Goal: Ask a question: Ask a question

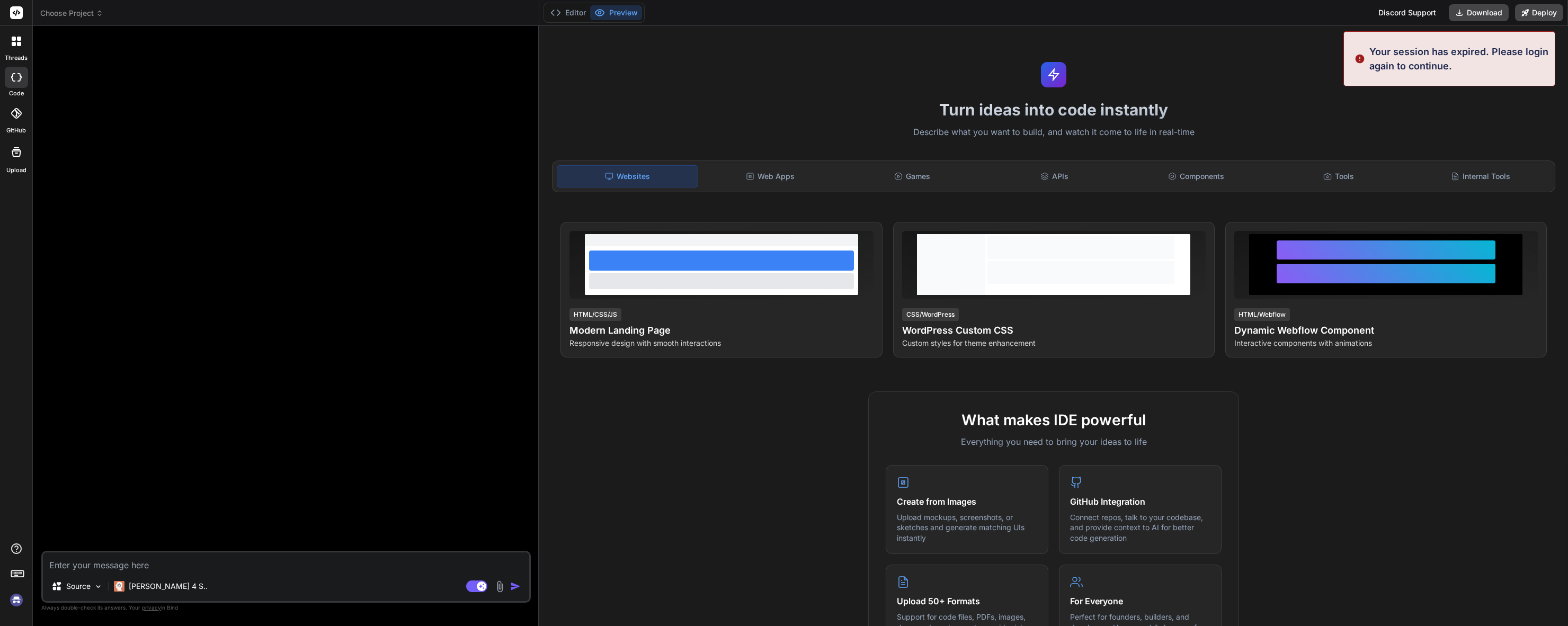
click at [11, 606] on img at bounding box center [17, 600] width 18 height 18
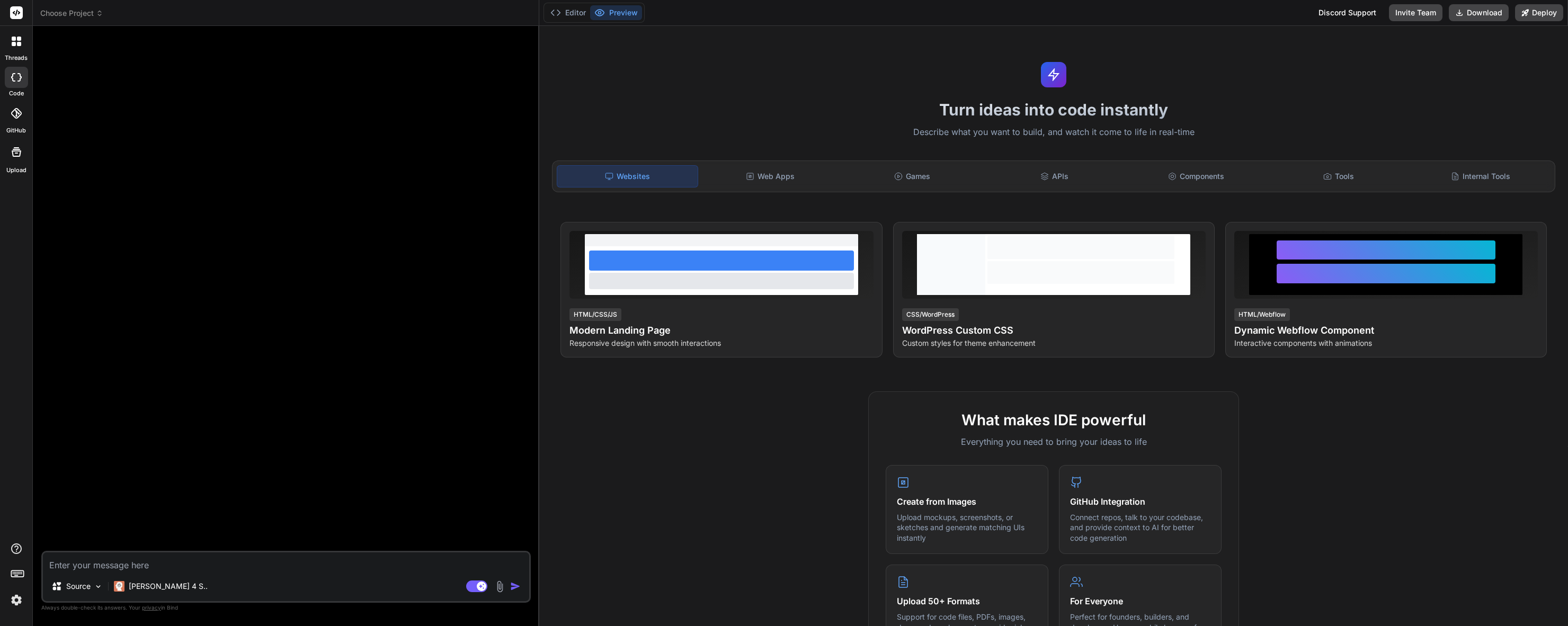
click at [139, 562] on textarea at bounding box center [286, 562] width 486 height 19
type textarea "x"
type textarea "Ca"
type textarea "x"
type textarea "Can"
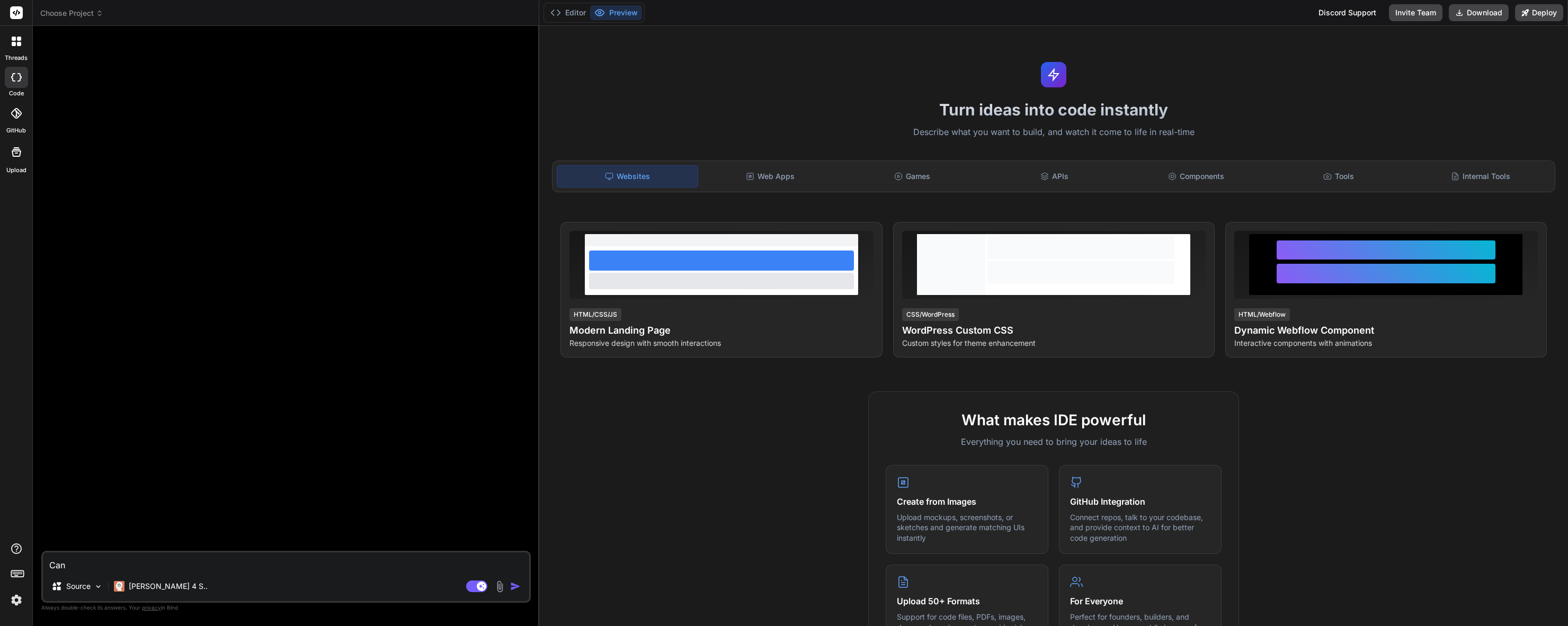
type textarea "x"
type textarea "Can"
type textarea "x"
type textarea "Can y"
type textarea "x"
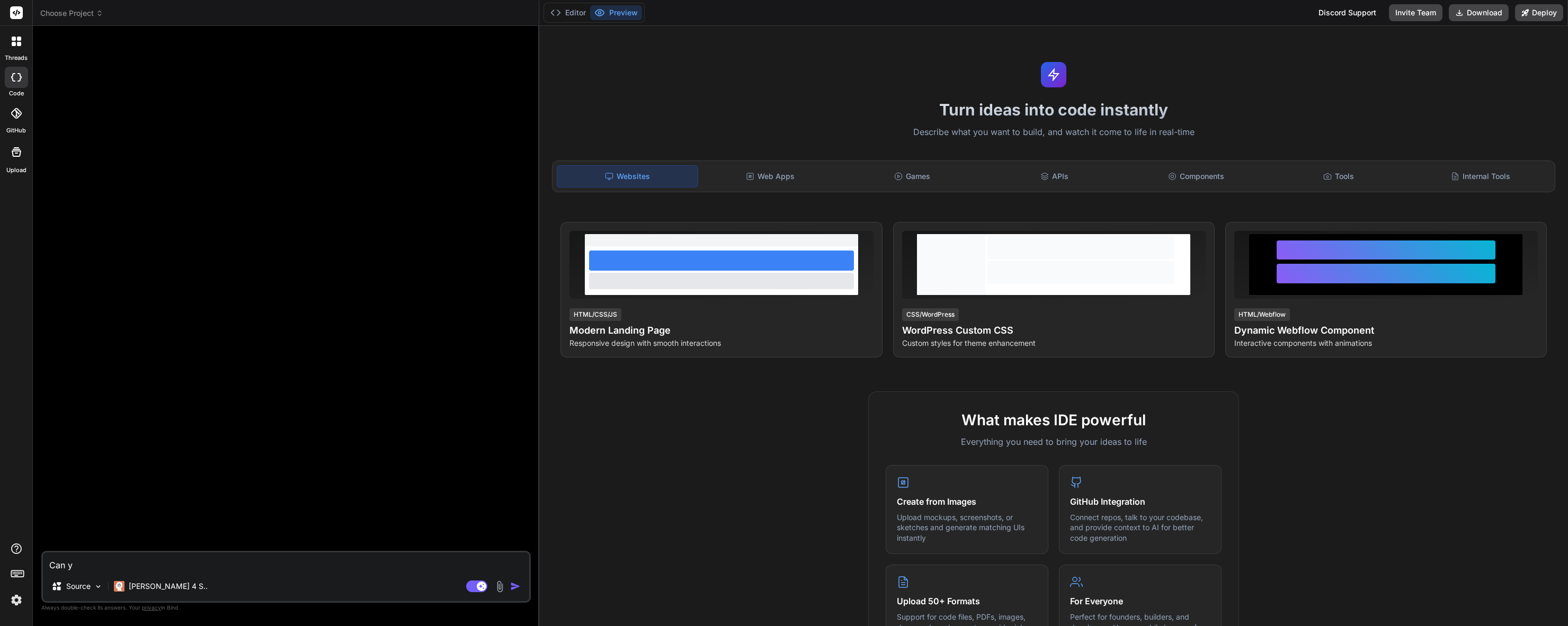
type textarea "Can yo"
type textarea "x"
type textarea "Can you"
type textarea "x"
type textarea "Can you h"
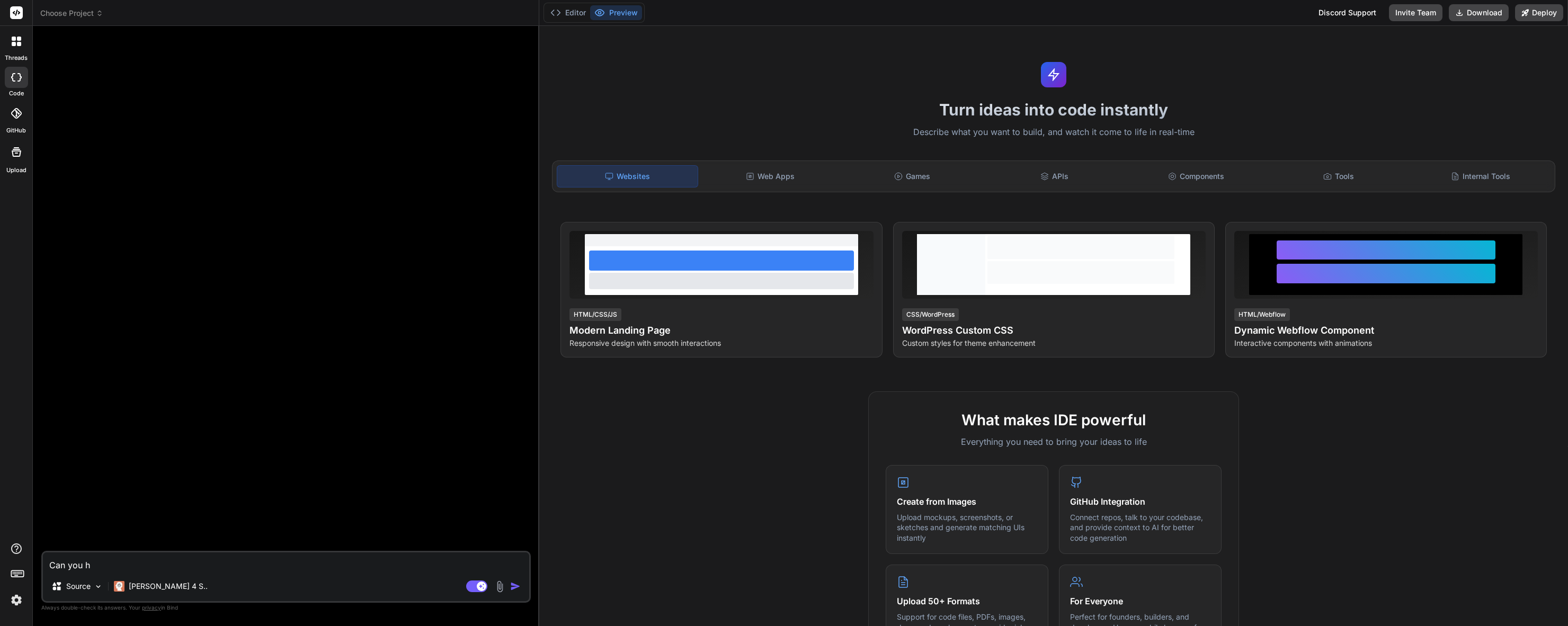
type textarea "x"
type textarea "Can you he"
type textarea "x"
type textarea "Can you hel"
type textarea "x"
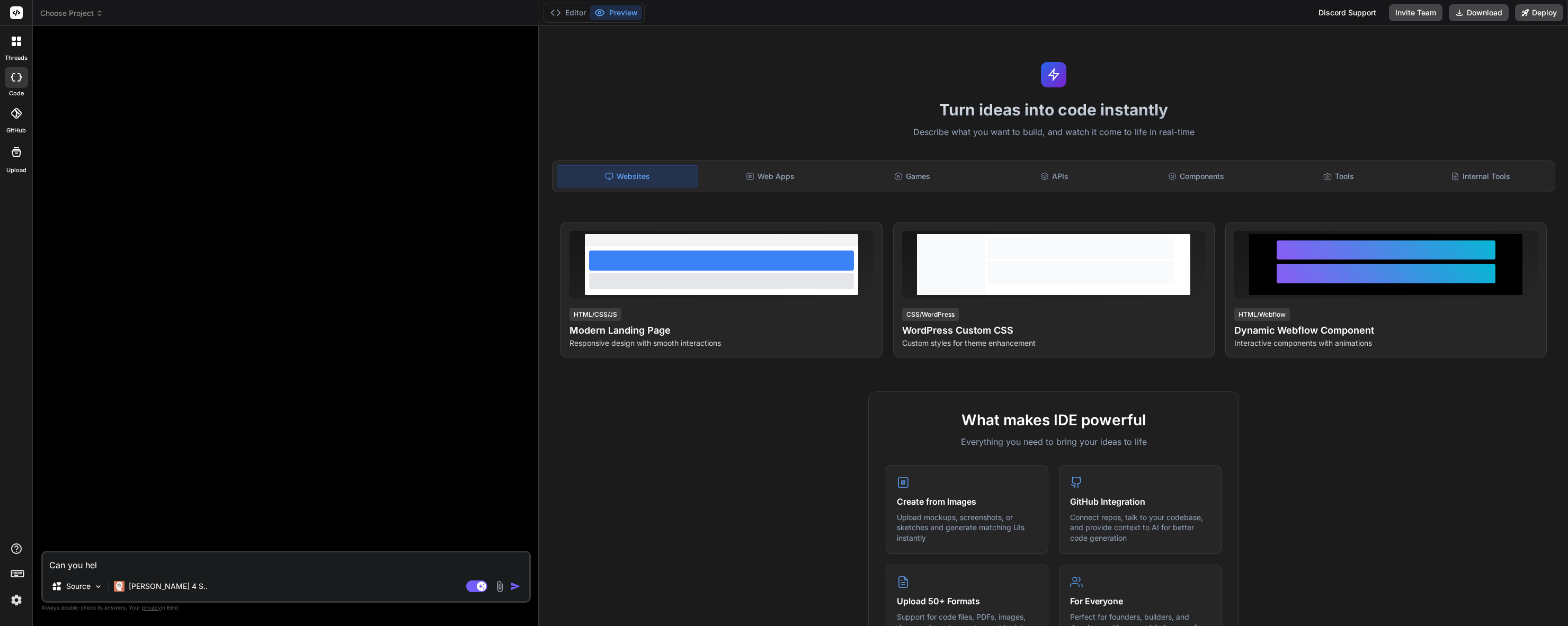
type textarea "Can you help"
type textarea "x"
type textarea "Can you help"
type textarea "x"
type textarea "Can you help m"
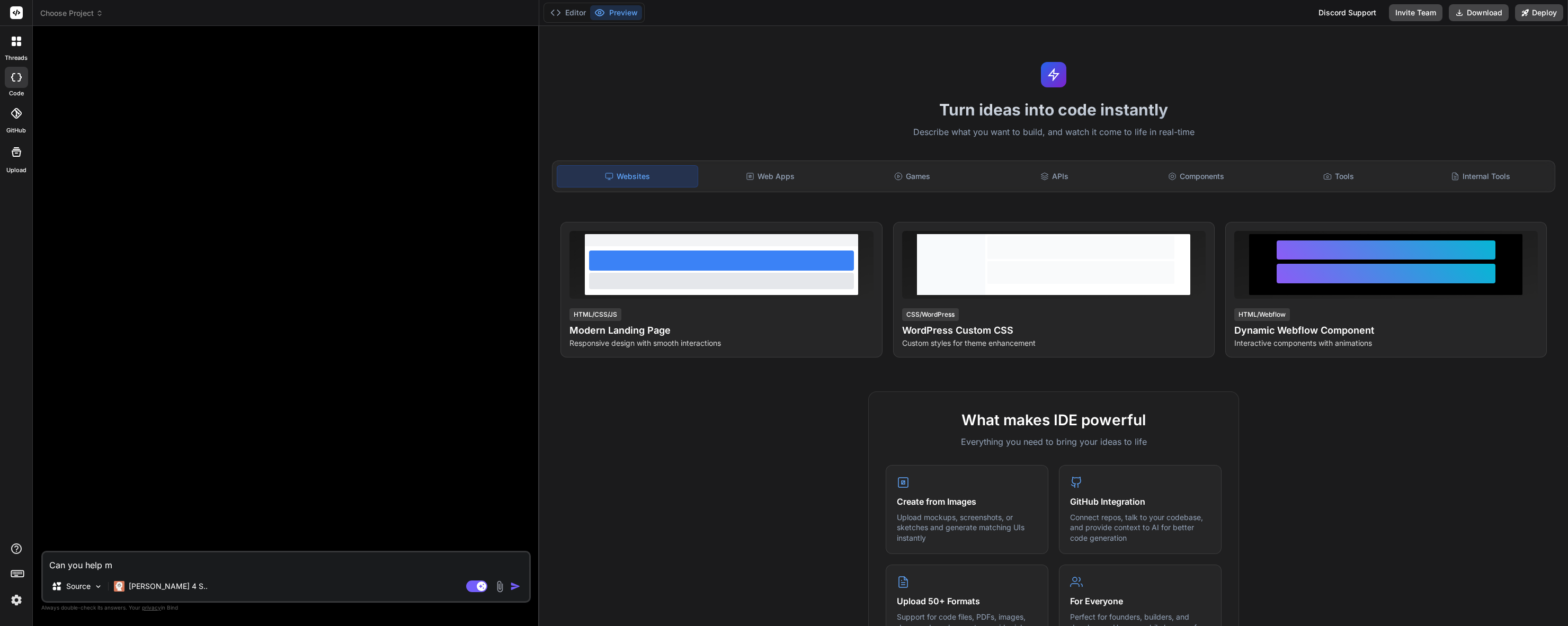
type textarea "x"
type textarea "Can you help me"
type textarea "x"
type textarea "Can you help me"
type textarea "x"
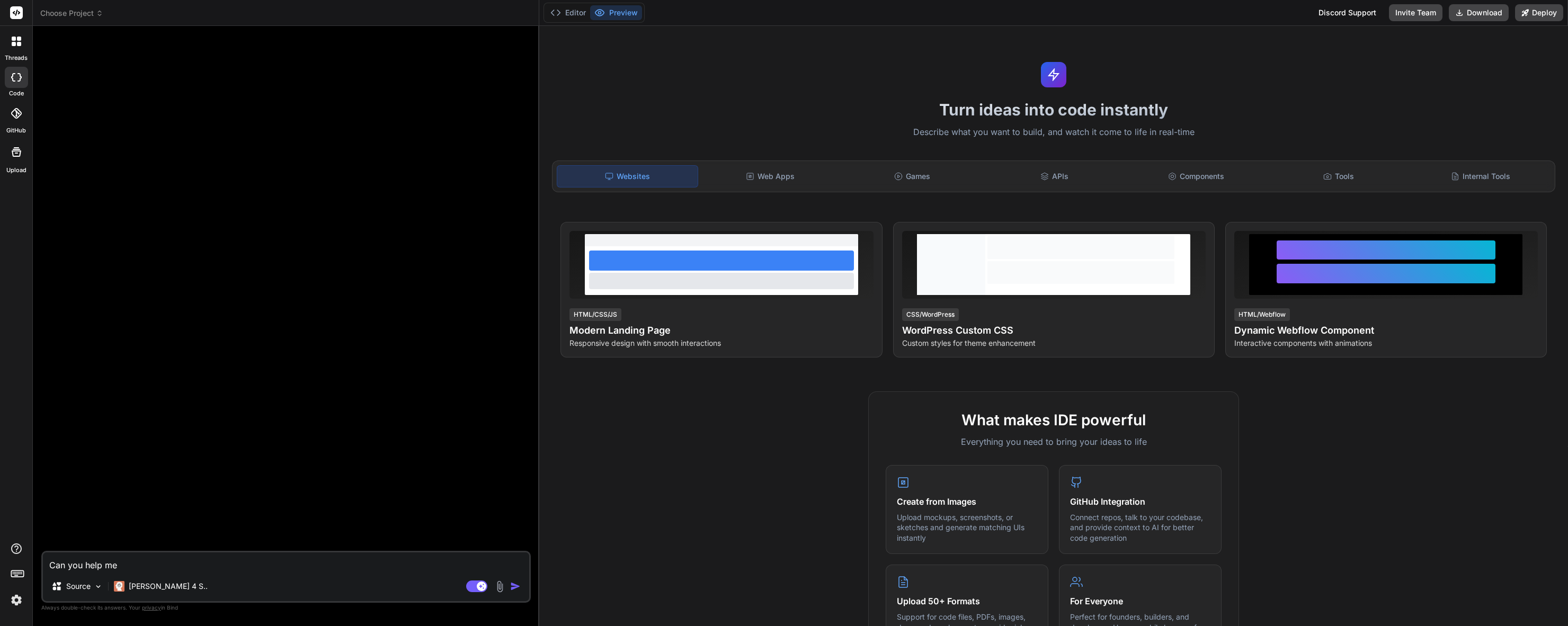
type textarea "Can you help me c"
type textarea "x"
type textarea "Can you help me cr"
type textarea "x"
type textarea "Can you help me cre"
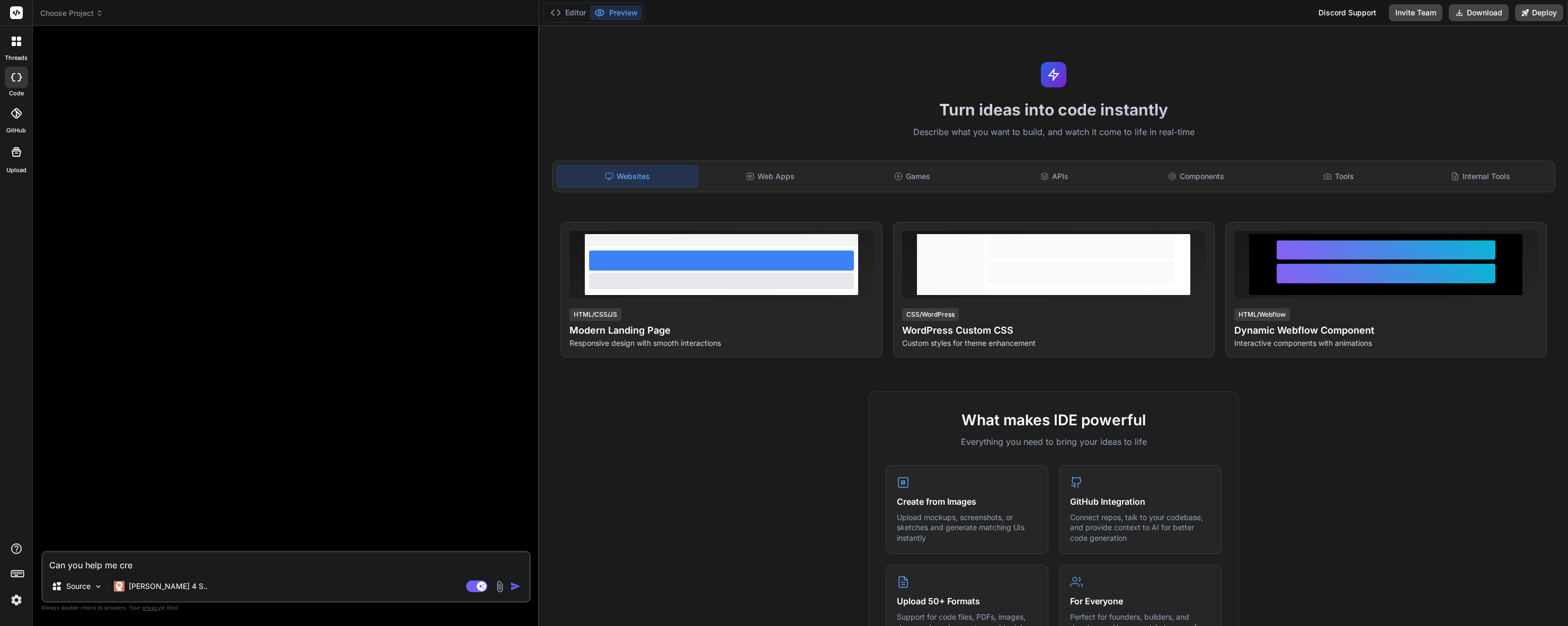
type textarea "x"
type textarea "Can you help me creat"
type textarea "x"
type textarea "Can you help me create"
type textarea "x"
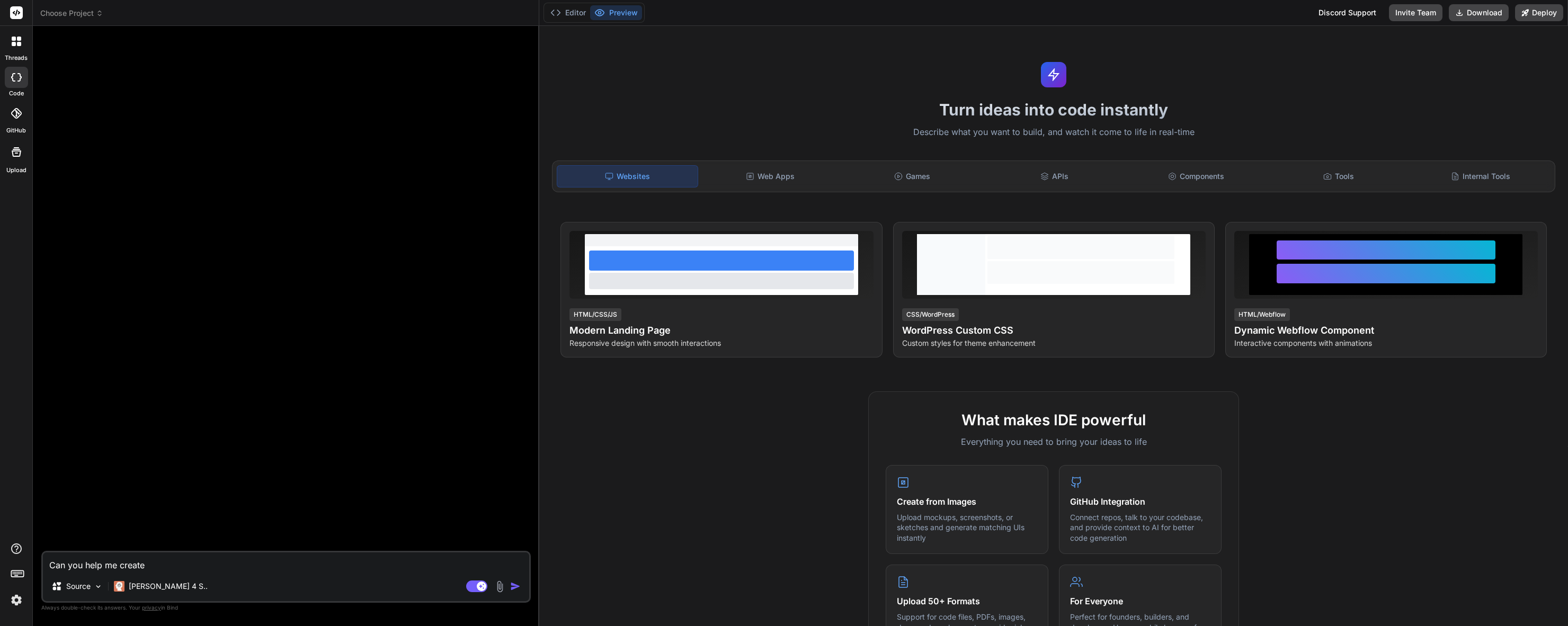
type textarea "Can you help me create"
type textarea "x"
type textarea "Can you help me create a"
type textarea "x"
type textarea "Can you help me create a"
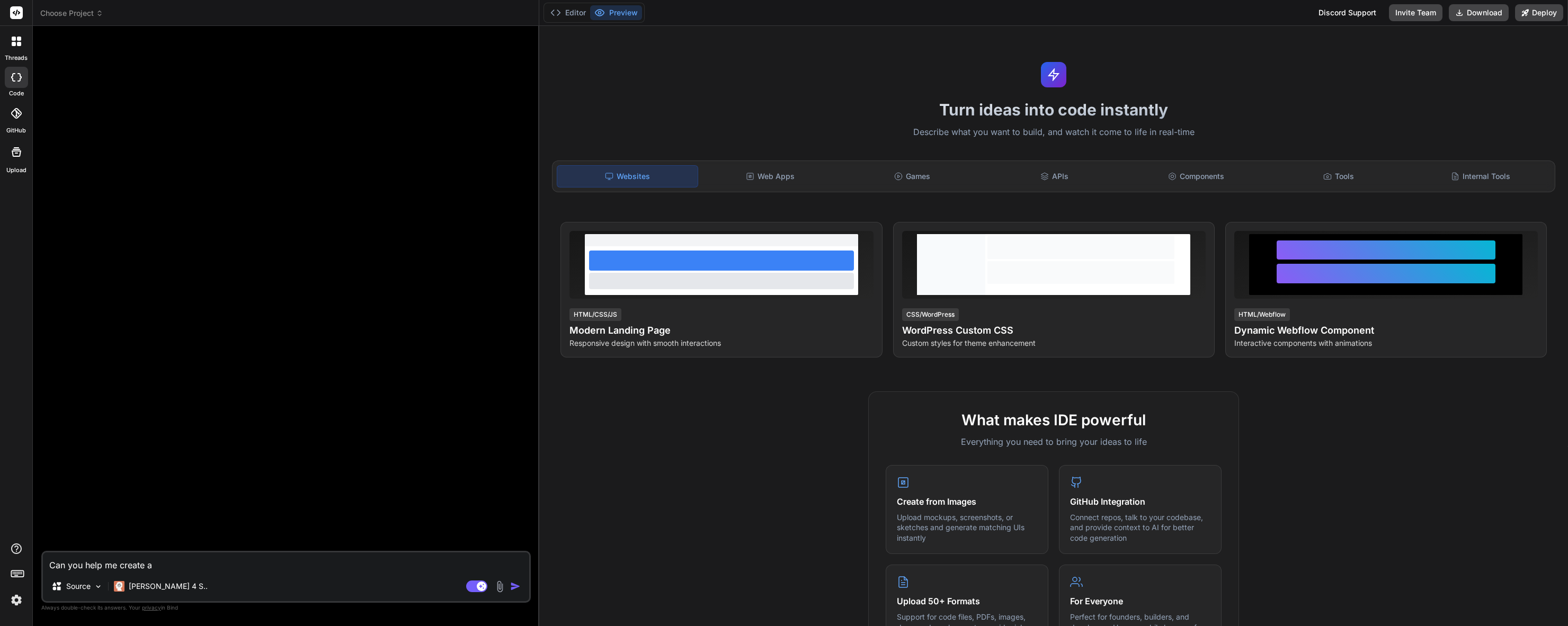
type textarea "x"
type textarea "Can you help me create a"
type textarea "x"
type textarea "Can you help me create an"
type textarea "x"
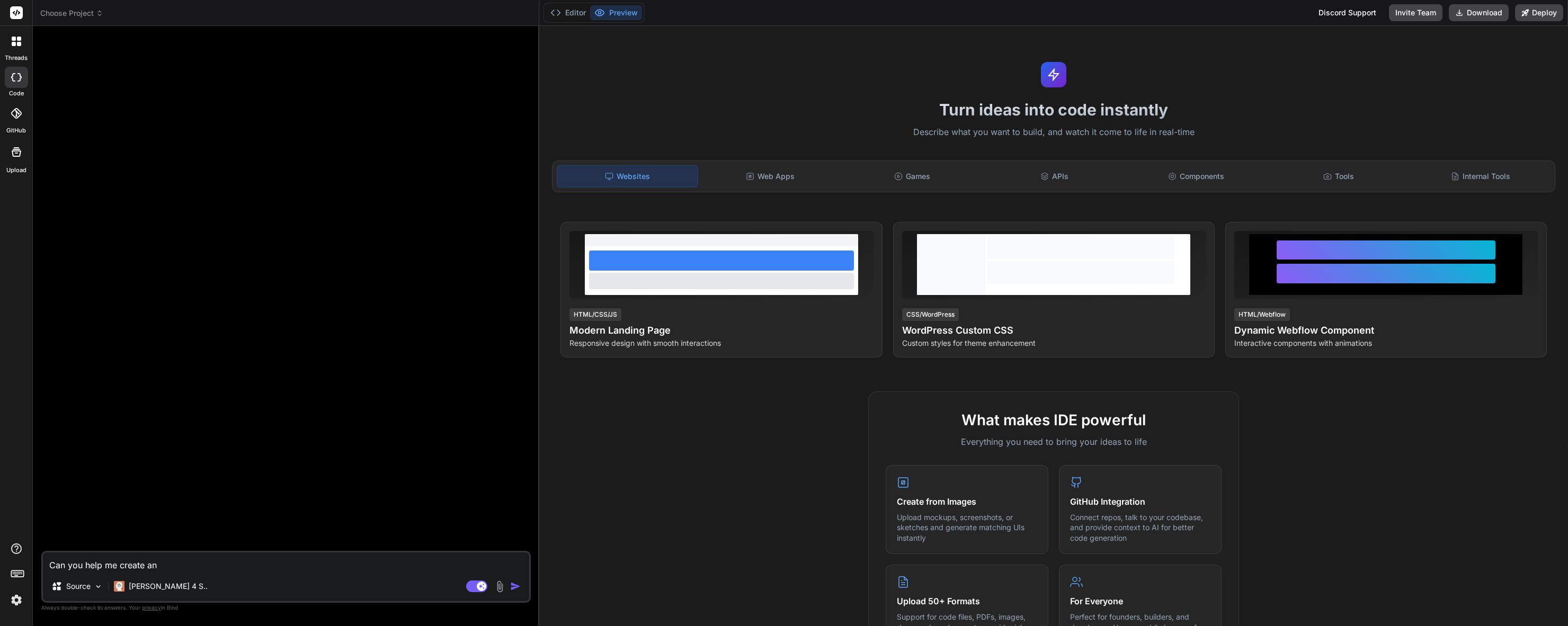
type textarea "Can you help me create an"
type textarea "x"
type textarea "Can you help me create an i"
type textarea "x"
type textarea "Can you help me create an iM"
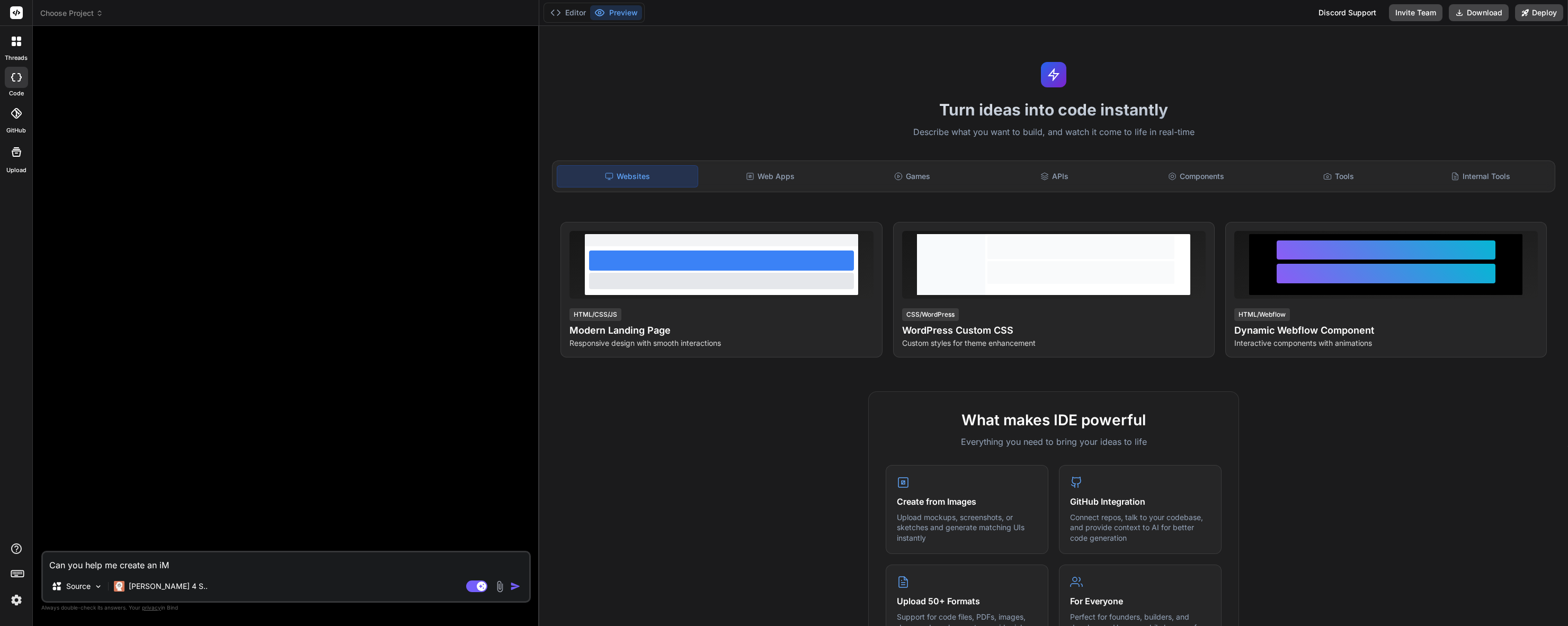
type textarea "x"
type textarea "Can you help me create an iMe"
type textarea "x"
type textarea "Can you help me create an [PERSON_NAME]"
type textarea "x"
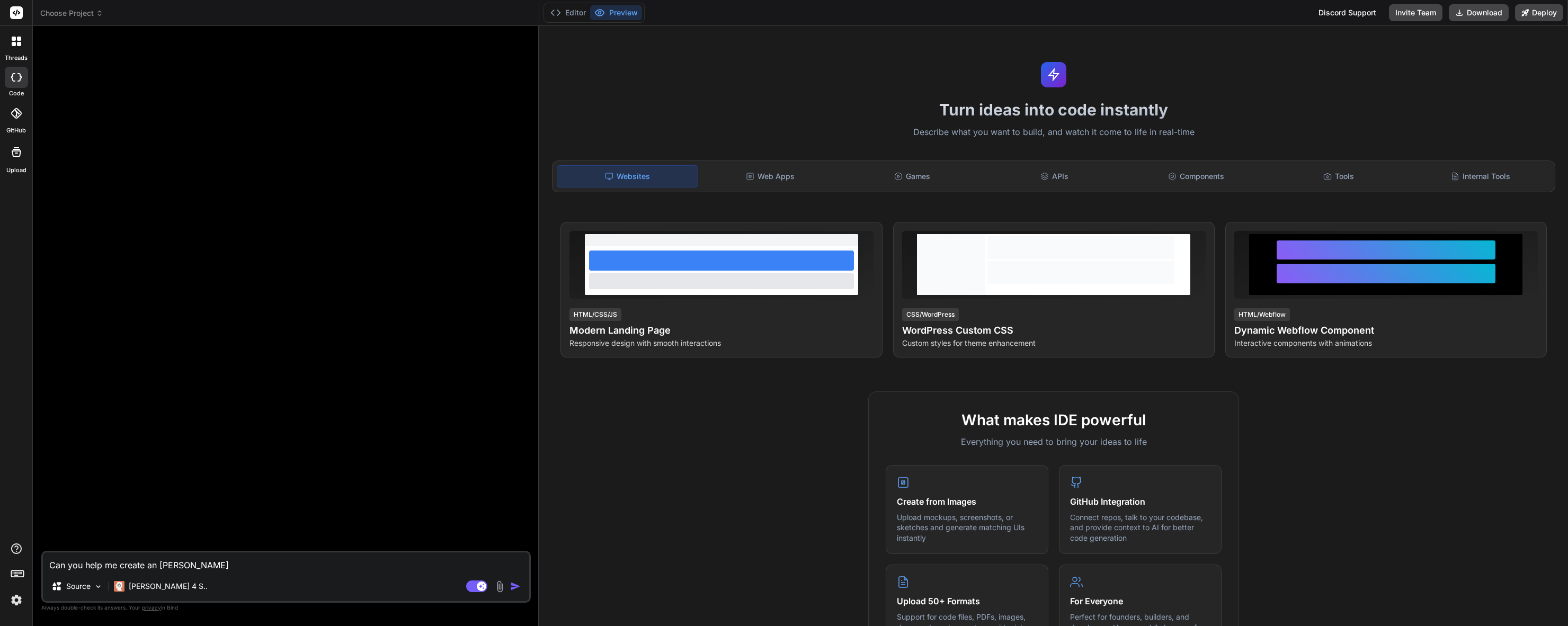
type textarea "Can you help me create an iMess"
type textarea "x"
type textarea "Can you help me create an iMessa"
type textarea "x"
type textarea "Can you help me create an iMessag"
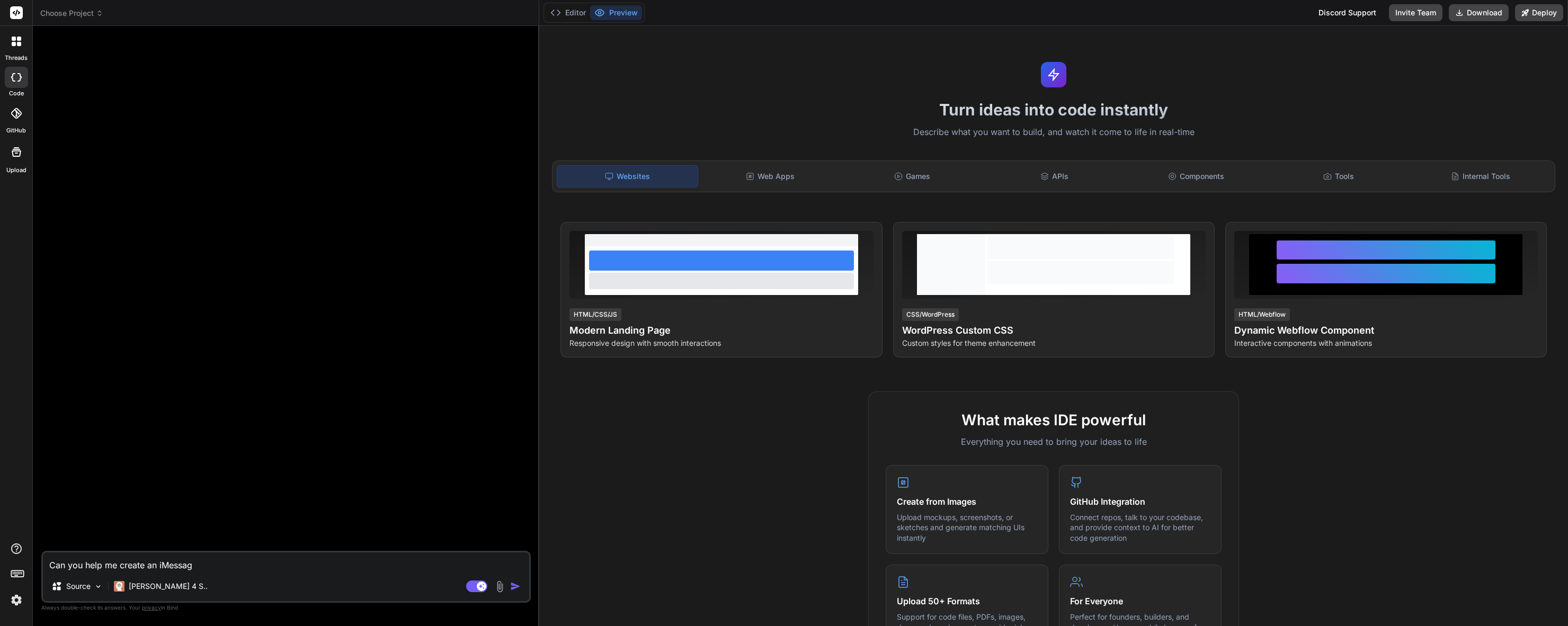
type textarea "x"
type textarea "Can you help me create an iMessagi"
type textarea "x"
type textarea "Can you help me create an iMessagin"
type textarea "x"
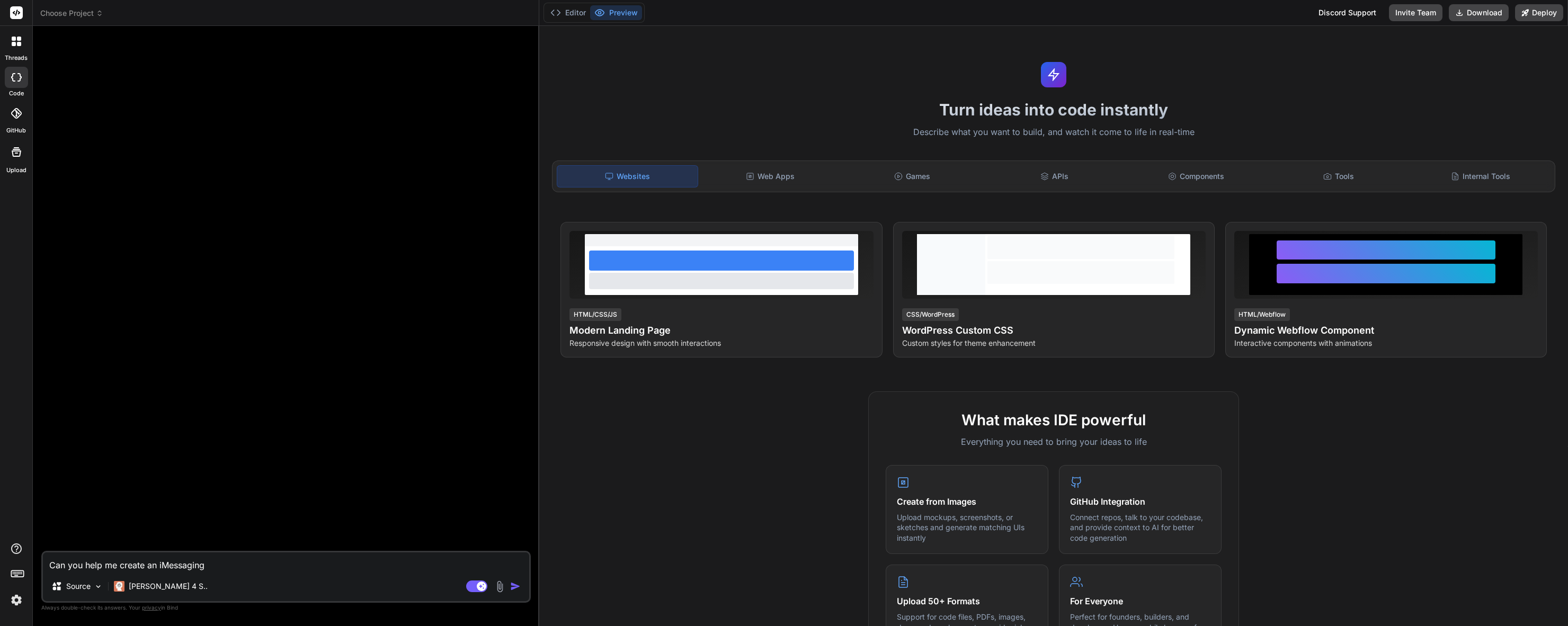
type textarea "Can you help me create an iMessaging"
type textarea "x"
type textarea "Can you help me create an iMessaging p"
type textarea "x"
type textarea "Can you help me create an iMessaging pl"
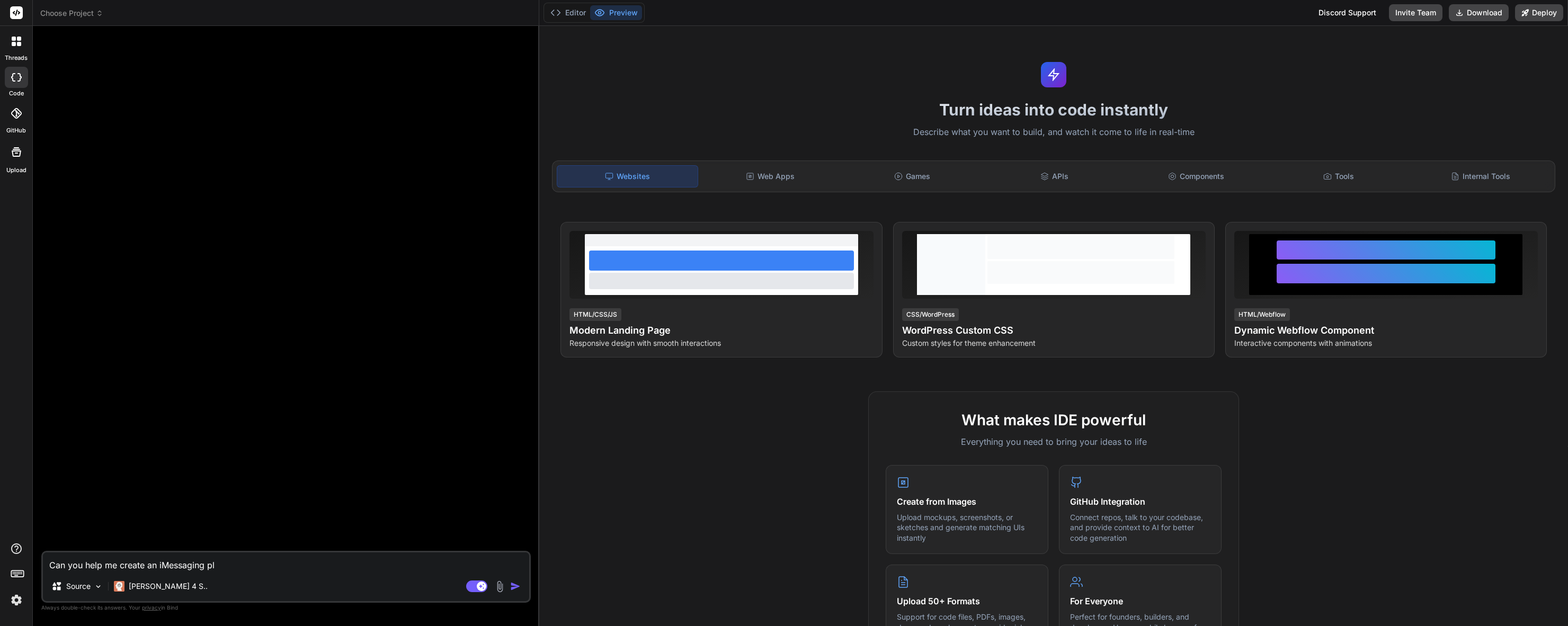
type textarea "x"
type textarea "Can you help me create an iMessaging pla"
type textarea "x"
type textarea "Can you help me create an iMessaging plat"
type textarea "x"
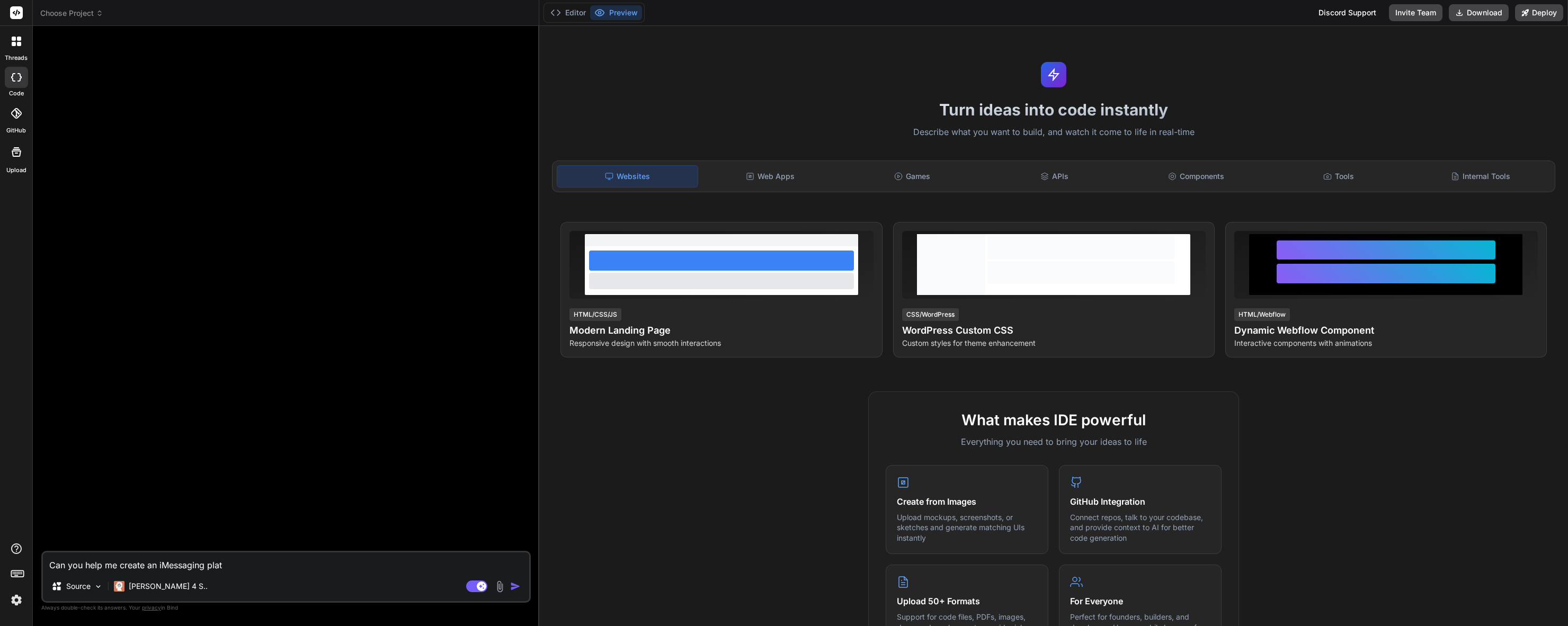
type textarea "Can you help me create an iMessaging platf"
type textarea "x"
type textarea "Can you help me create an iMessaging platfo"
type textarea "x"
type textarea "Can you help me create an iMessaging platfor"
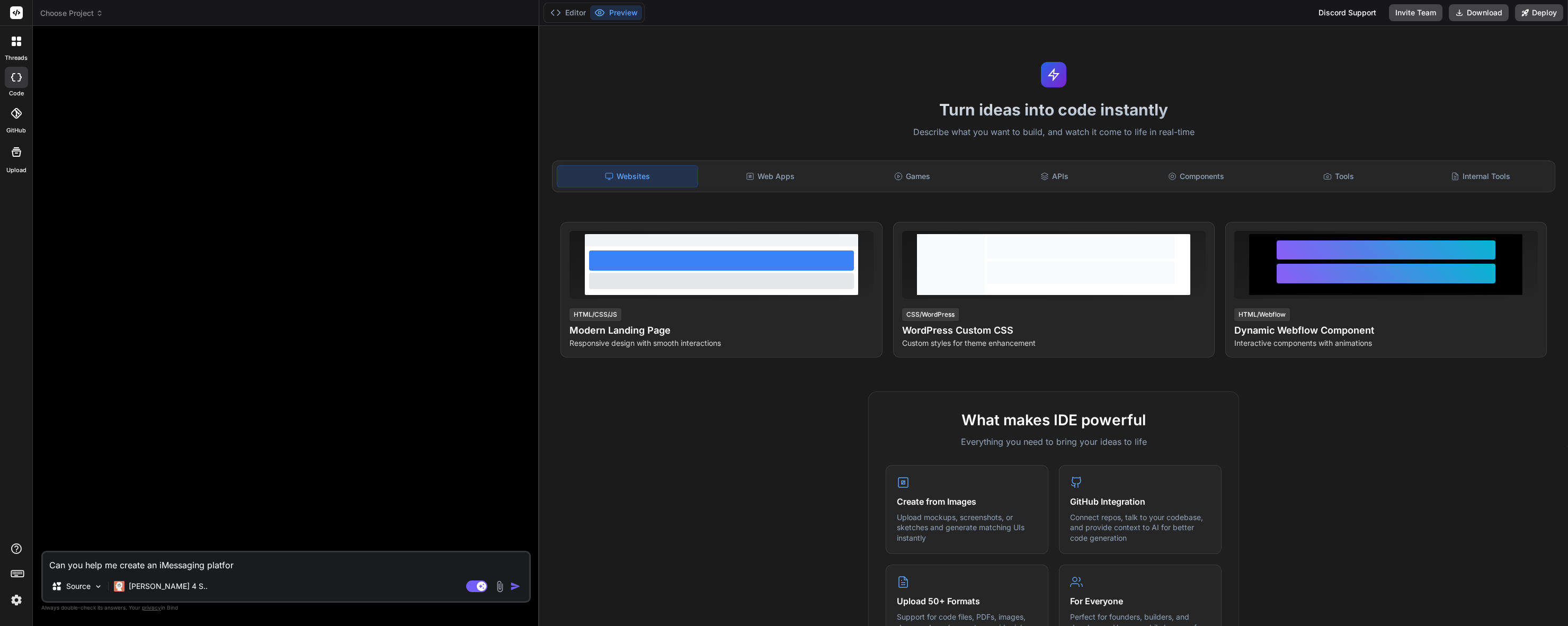
type textarea "x"
type textarea "Can you help me create an iMessaging platform"
type textarea "x"
type textarea "Can you help me create an iMessaging platform"
type textarea "x"
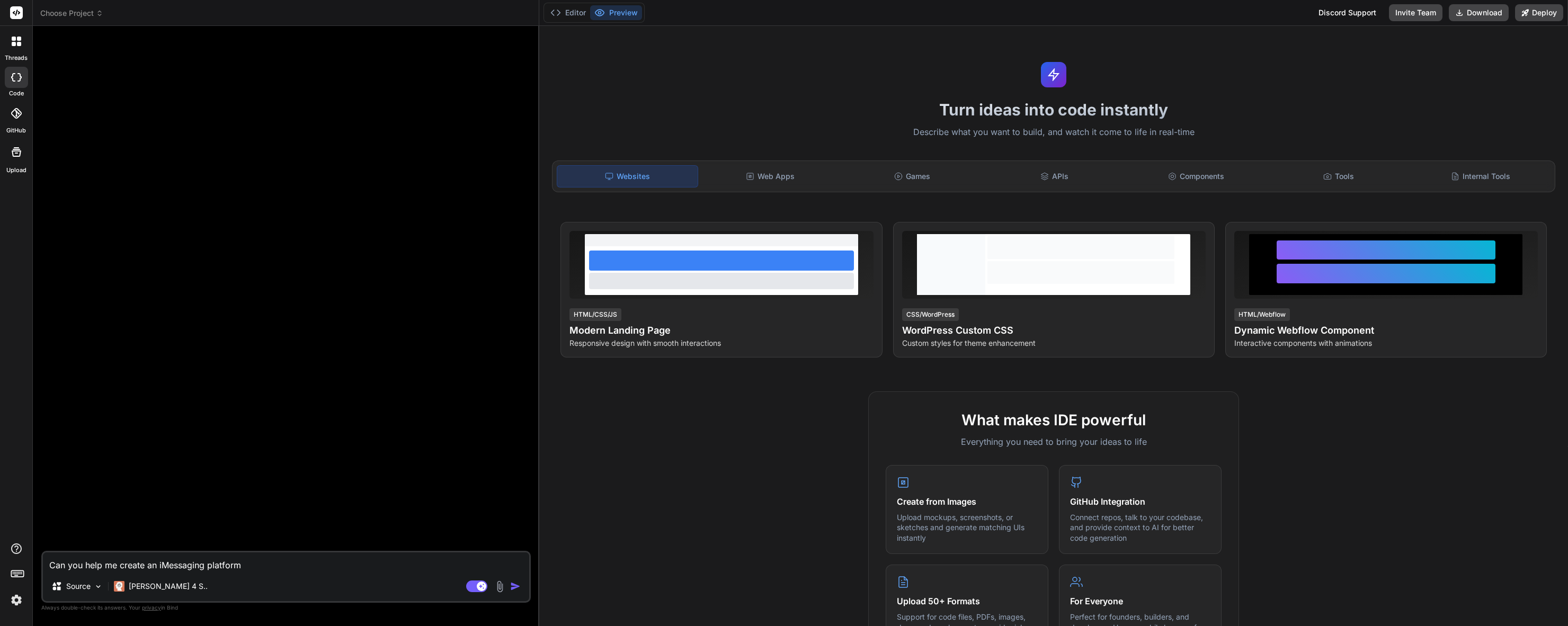
type textarea "Can you help me create an iMessaging platform t"
type textarea "x"
type textarea "Can you help me create an iMessaging platform tha"
type textarea "x"
type textarea "Can you help me create an iMessaging platform that"
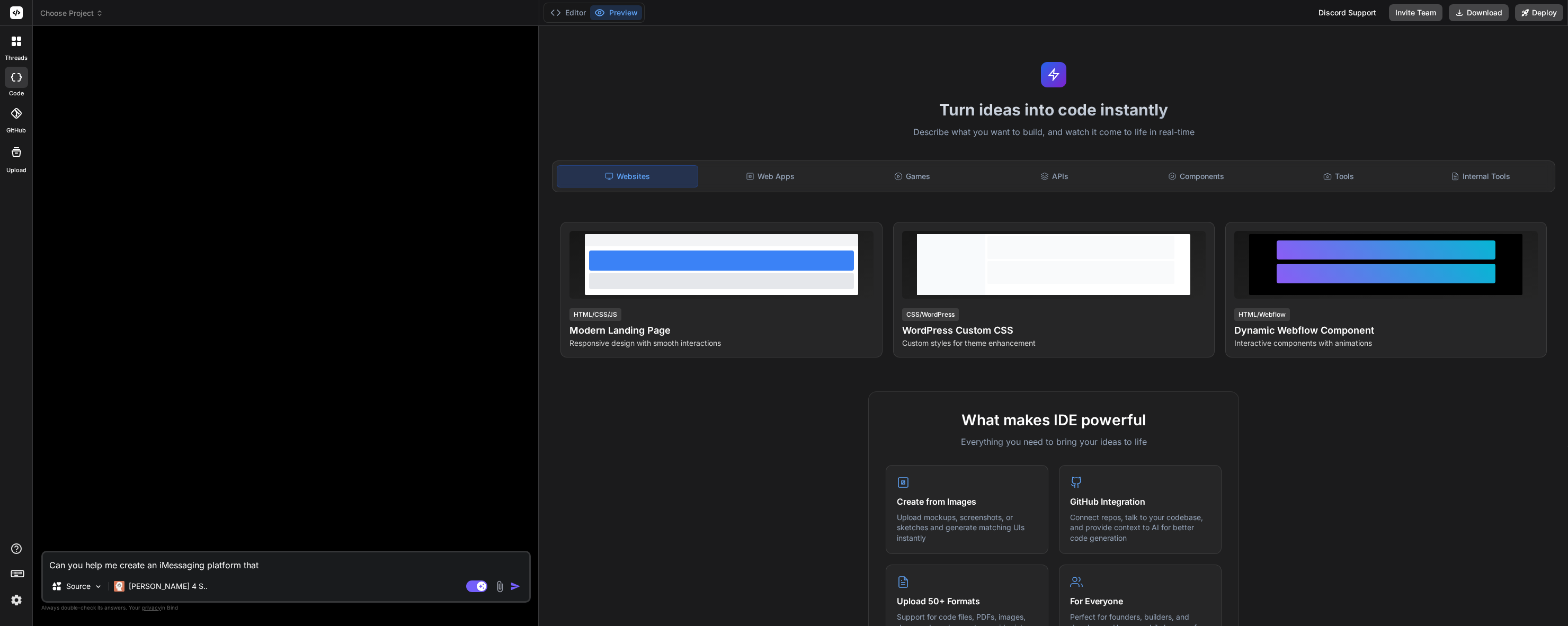
type textarea "x"
type textarea "Can you help me create an iMessaging platform that"
type textarea "x"
type textarea "Can you help me create an iMessaging platform that i"
type textarea "x"
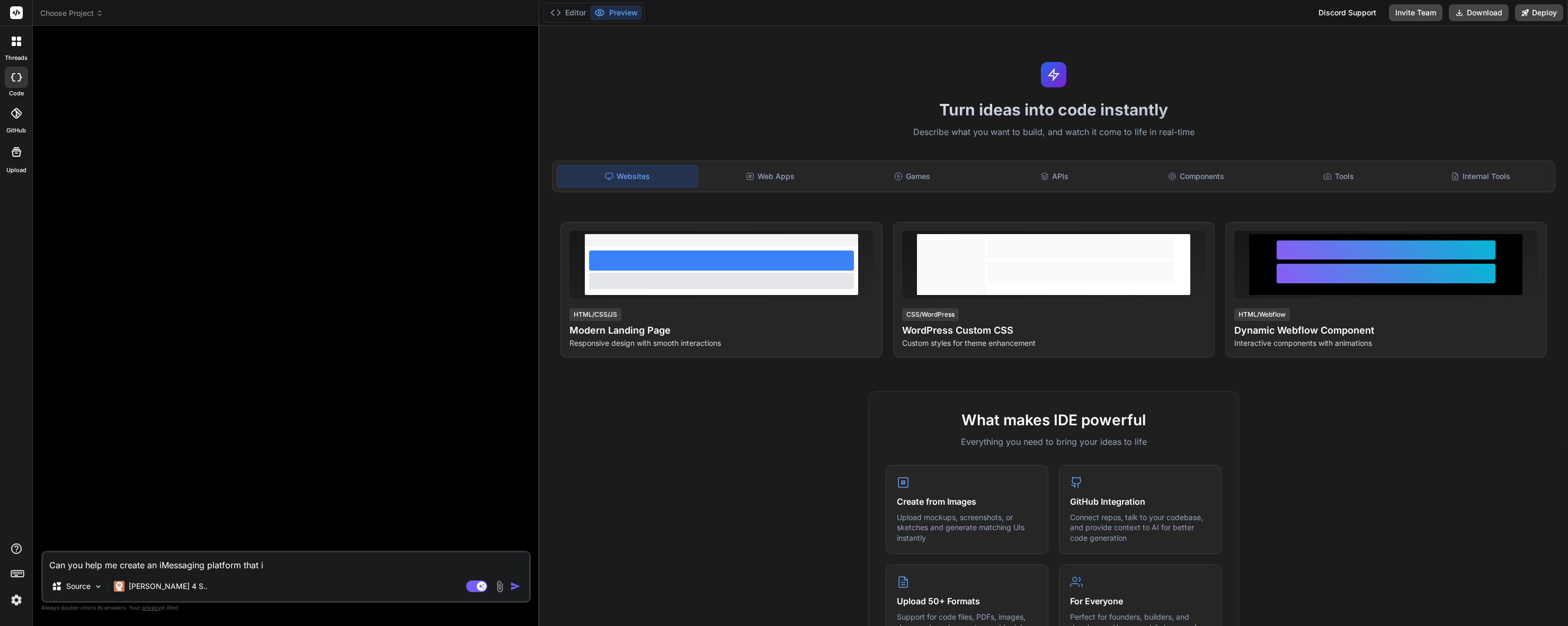
type textarea "Can you help me create an iMessaging platform that in"
type textarea "x"
type textarea "Can you help me create an iMessaging platform that int"
type textarea "x"
type textarea "Can you help me create an iMessaging platform that inte"
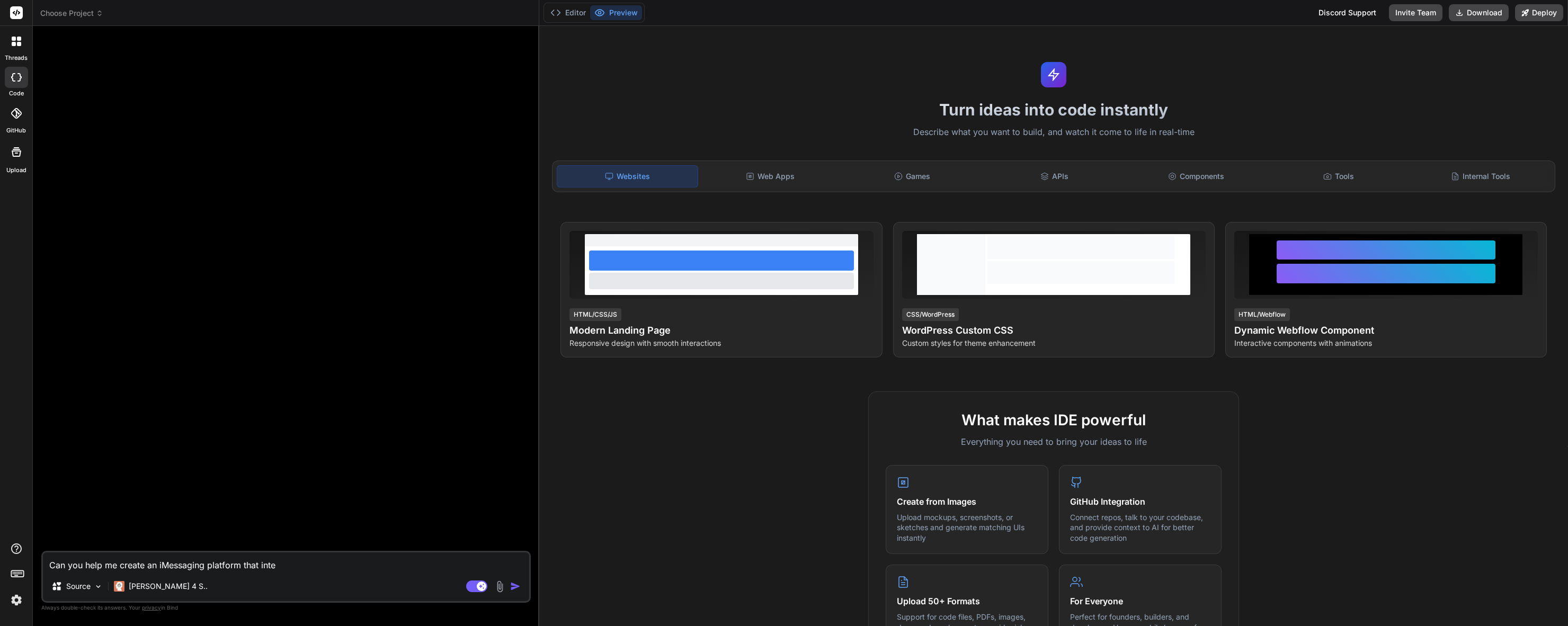
type textarea "x"
type textarea "Can you help me create an iMessaging platform that integ"
type textarea "x"
type textarea "Can you help me create an iMessaging platform that integra"
type textarea "x"
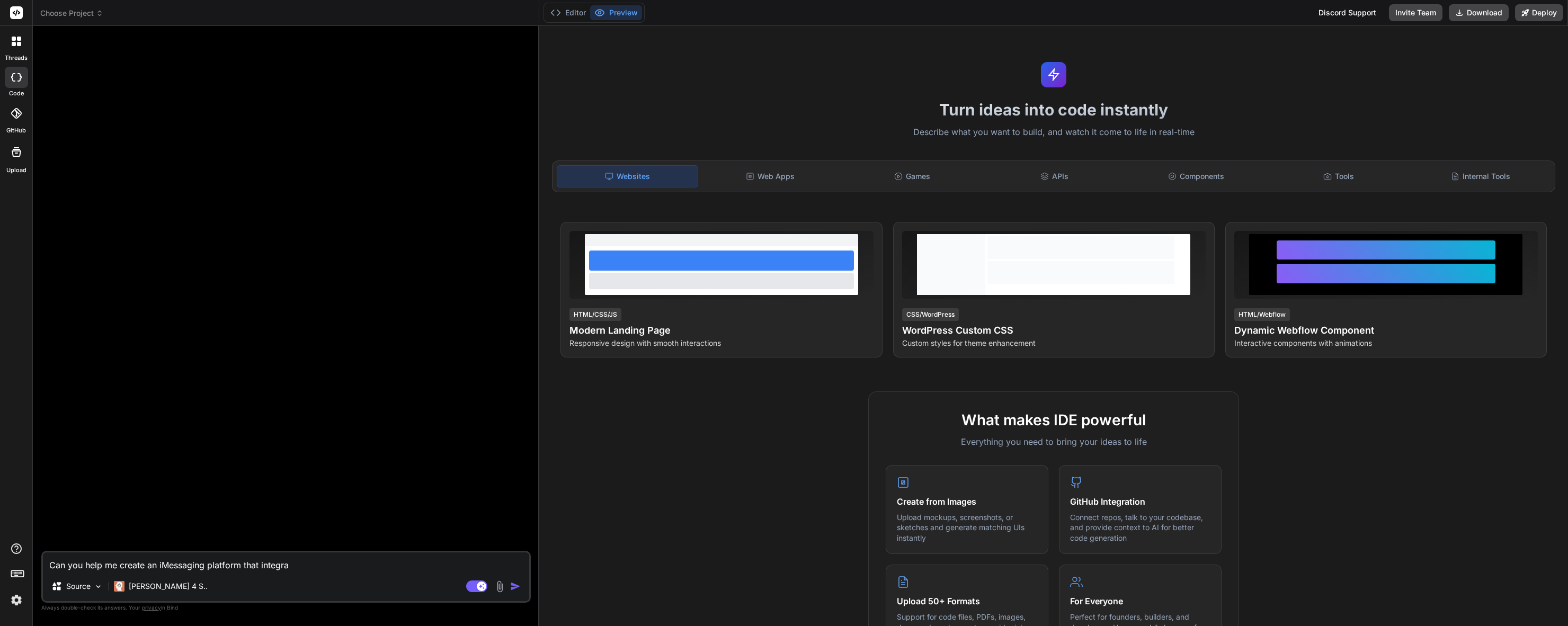
type textarea "Can you help me create an iMessaging platform that integrat"
type textarea "x"
type textarea "Can you help me create an iMessaging platform that integrati"
type textarea "x"
type textarea "Can you help me create an iMessaging platform that integratio"
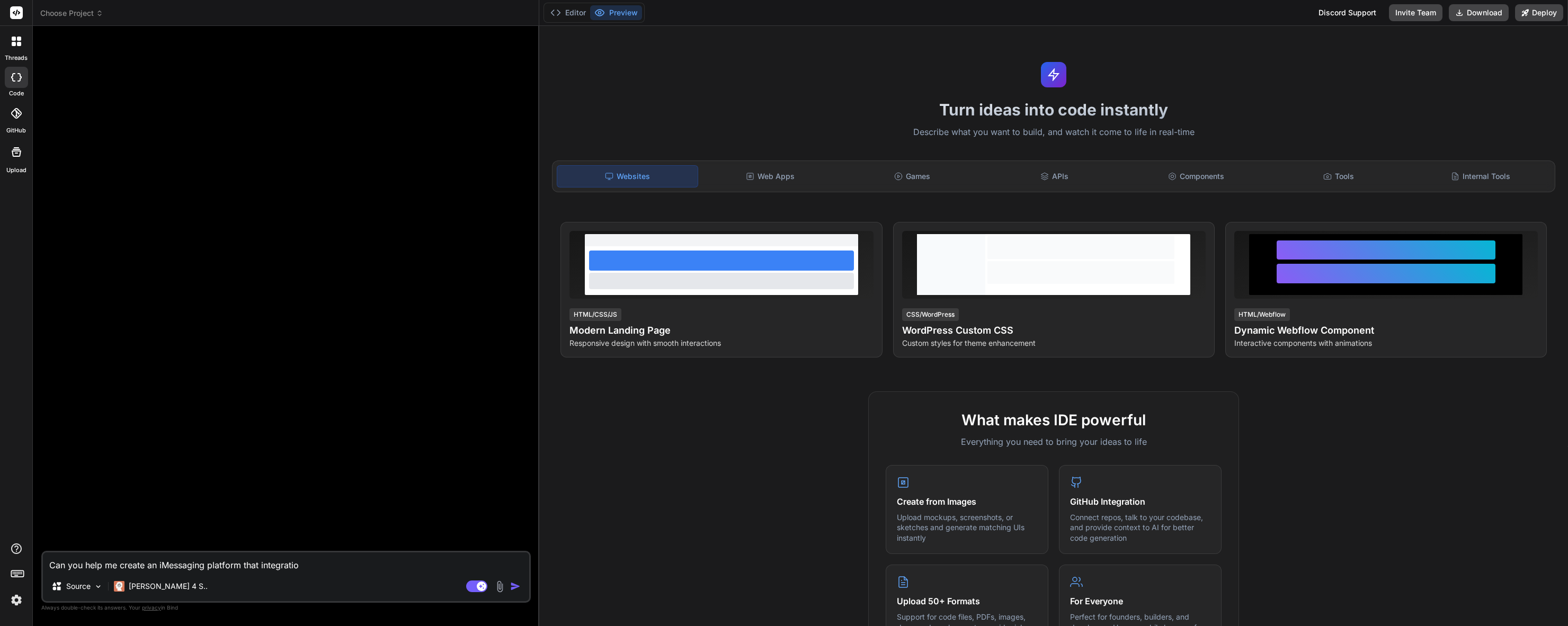
type textarea "x"
type textarea "Can you help me create an iMessaging platform that integration"
type textarea "x"
type textarea "Can you help me create an iMessaging platform that integration"
type textarea "x"
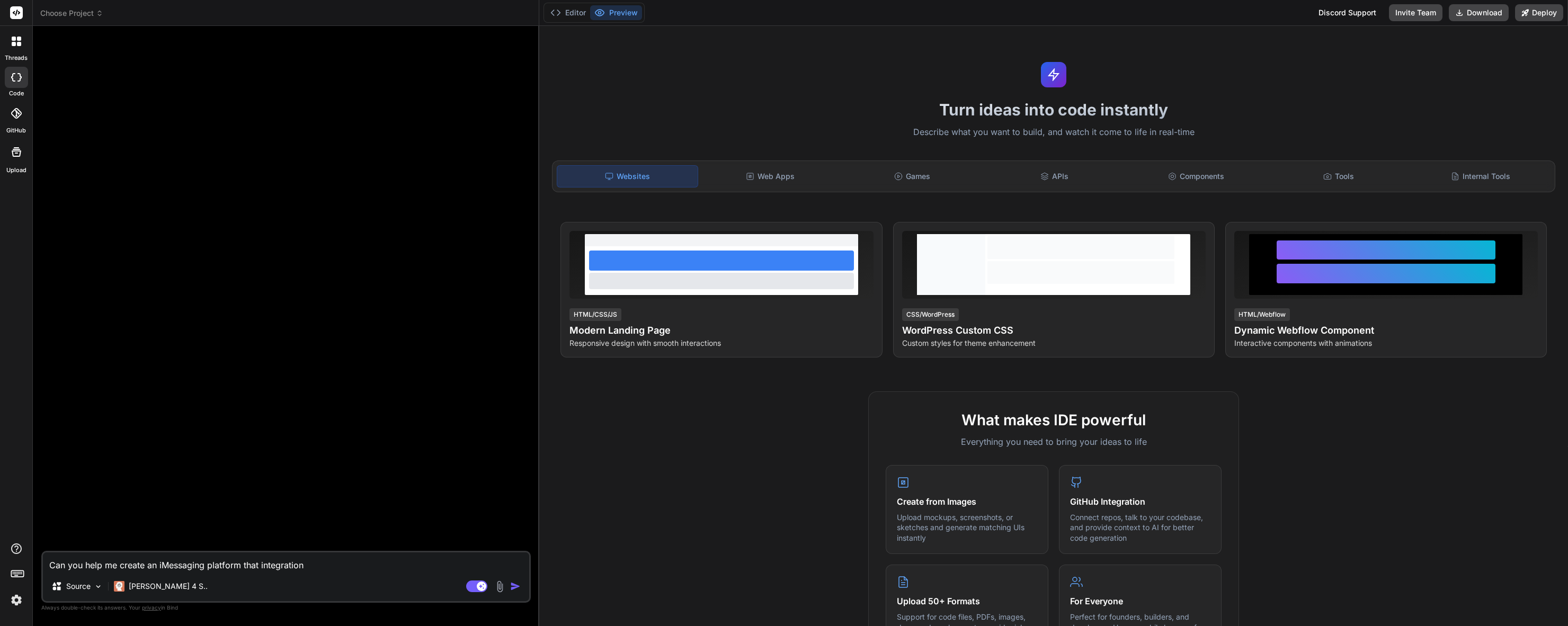
type textarea "Can you help me create an iMessaging platform that integration v"
type textarea "x"
type textarea "Can you help me create an iMessaging platform that integration vi"
type textarea "x"
type textarea "Can you help me create an iMessaging platform that integration via"
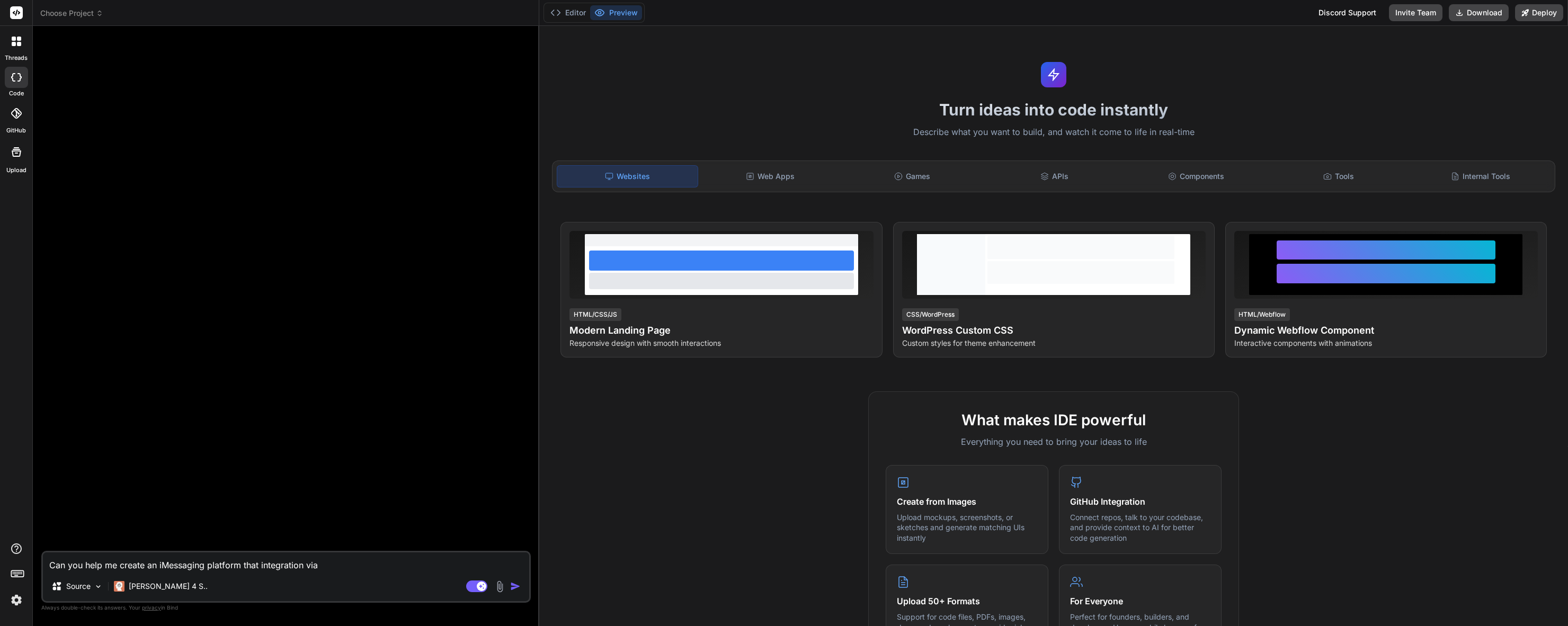
type textarea "x"
type textarea "Can you help me create an iMessaging platform that integration via"
type textarea "x"
type textarea "Can you help me create an iMessaging platform that integration via A"
type textarea "x"
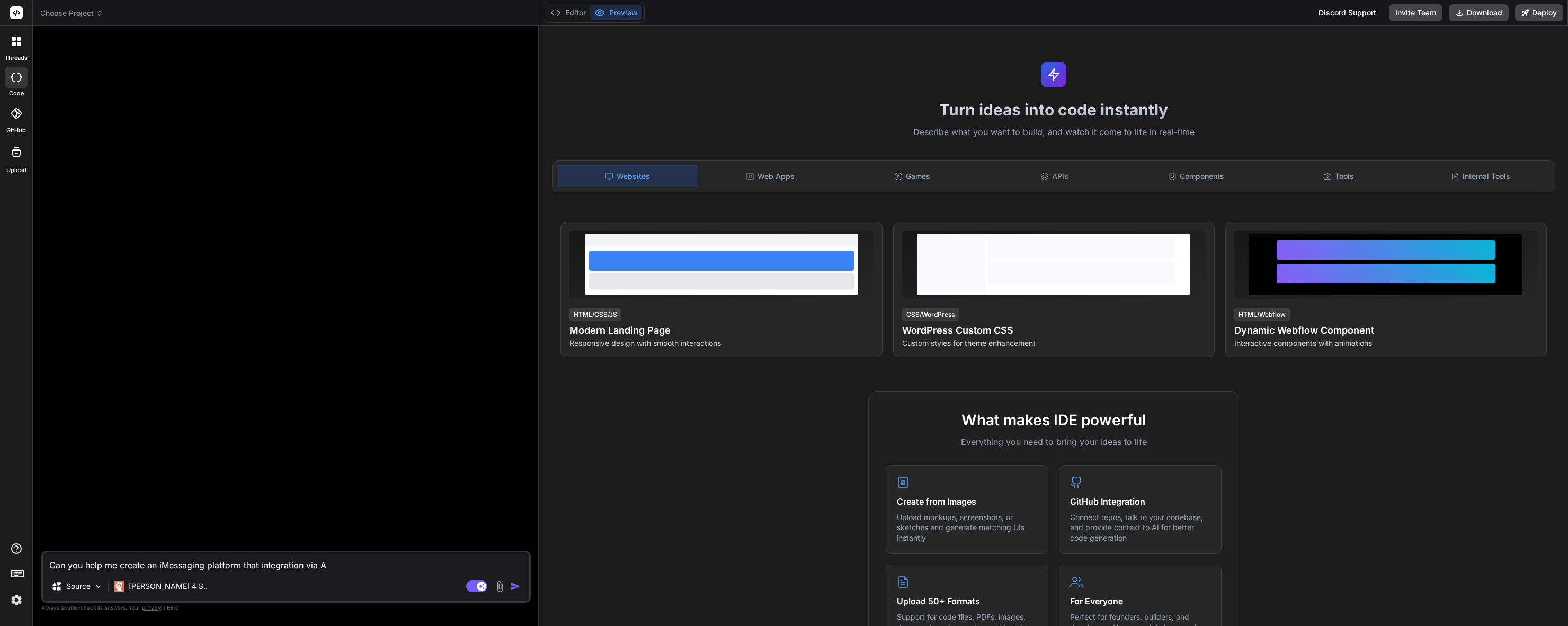
type textarea "Can you help me create an iMessaging platform that integration via AP"
type textarea "x"
type textarea "Can you help me create an iMessaging platform that integration via API"
type textarea "x"
type textarea "Can you help me create an iMessaging platform that integration via API"
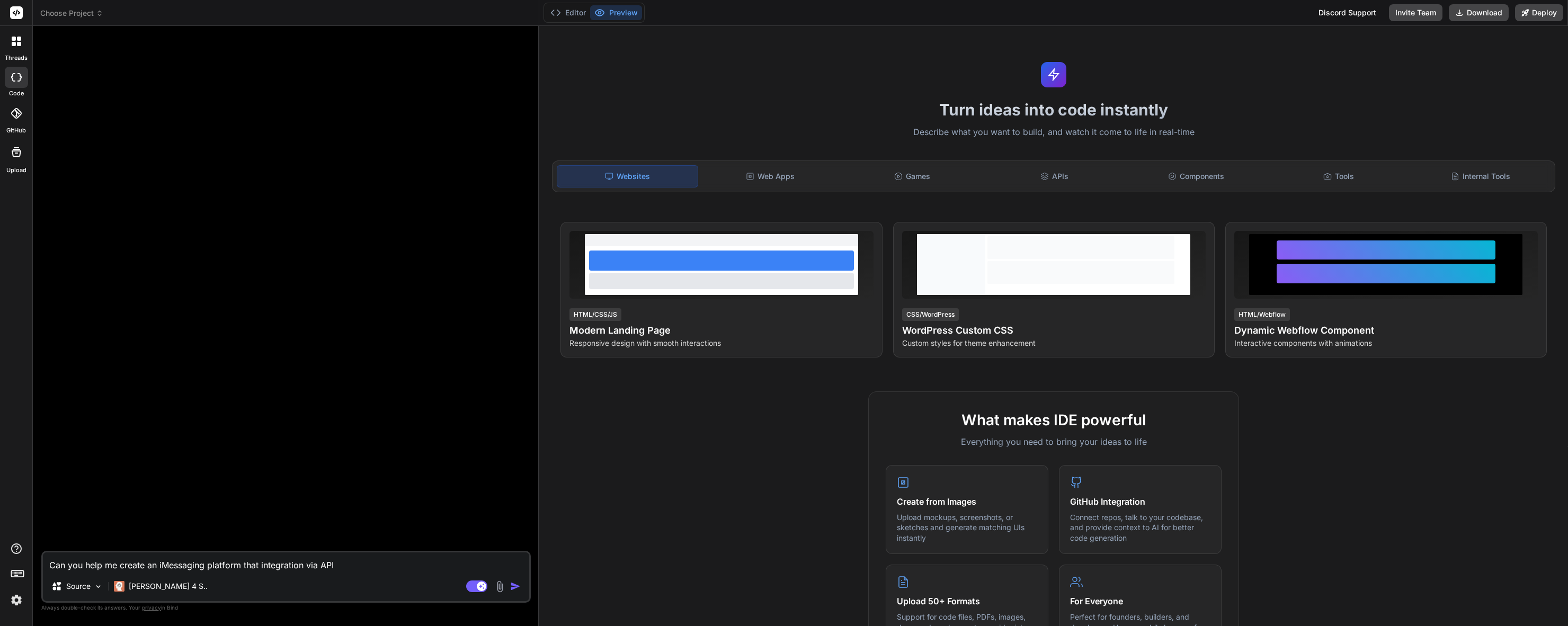
type textarea "x"
type textarea "Can you help me create an iMessaging platform that integration via API an"
type textarea "x"
type textarea "Can you help me create an iMessaging platform that integration via API and"
type textarea "x"
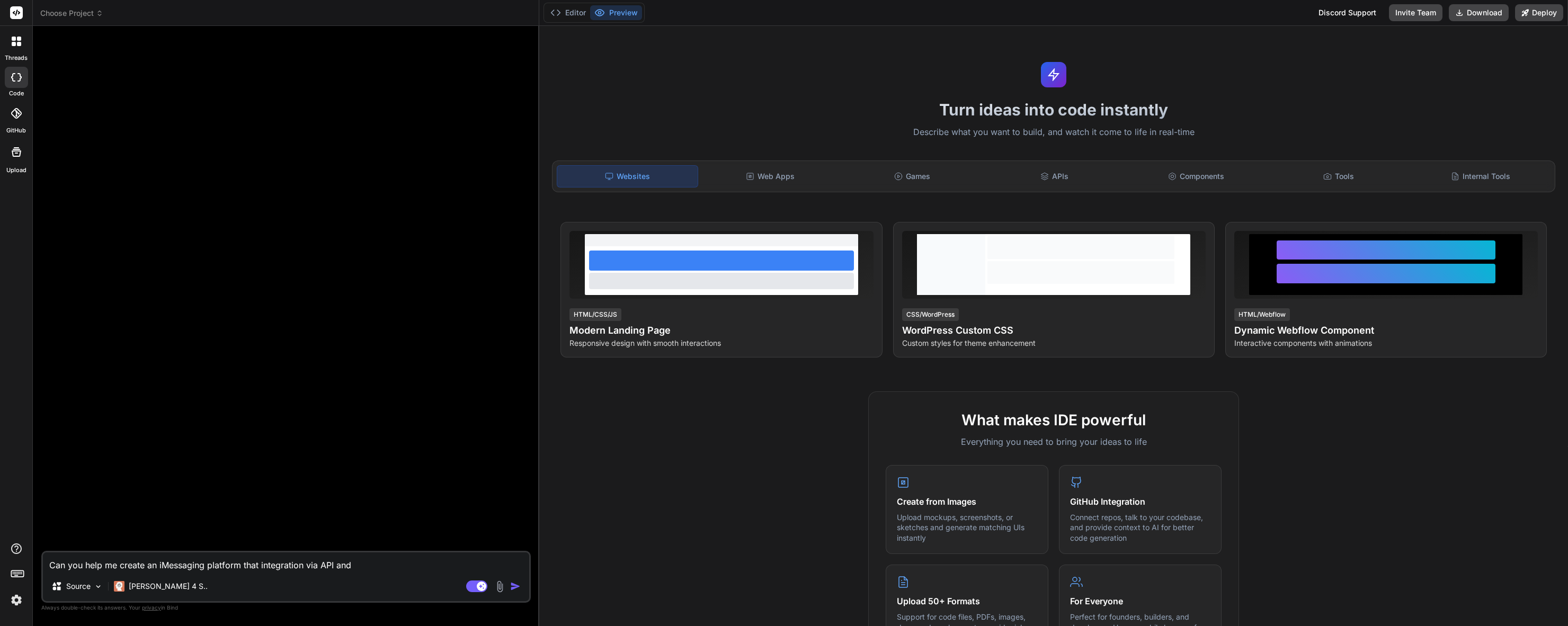
type textarea "Can you help me create an iMessaging platform that integration via API and"
type textarea "x"
type textarea "Can you help me create an iMessaging platform that integration via API and c"
type textarea "x"
type textarea "Can you help me create an iMessaging platform that integration via API and ca"
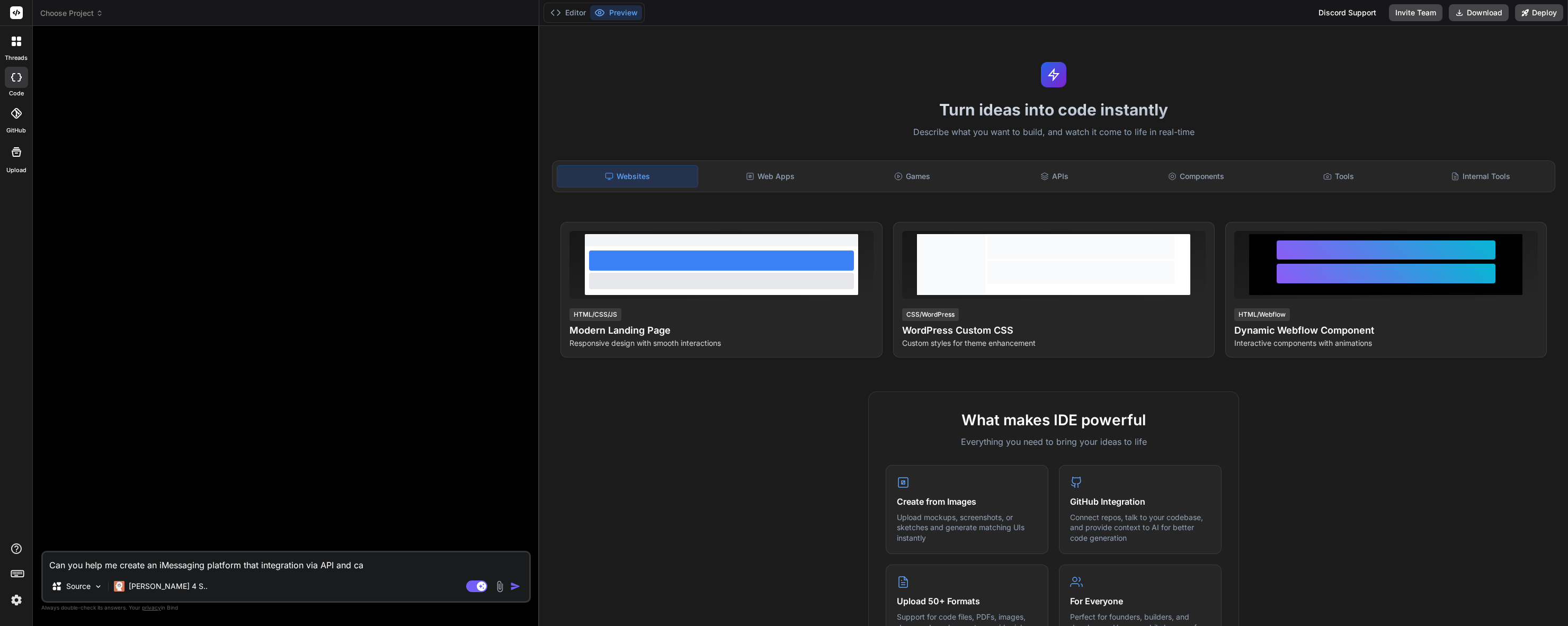
type textarea "x"
type textarea "Can you help me create an iMessaging platform that integration via API and can"
type textarea "x"
type textarea "Can you help me create an iMessaging platform that integration via API and can"
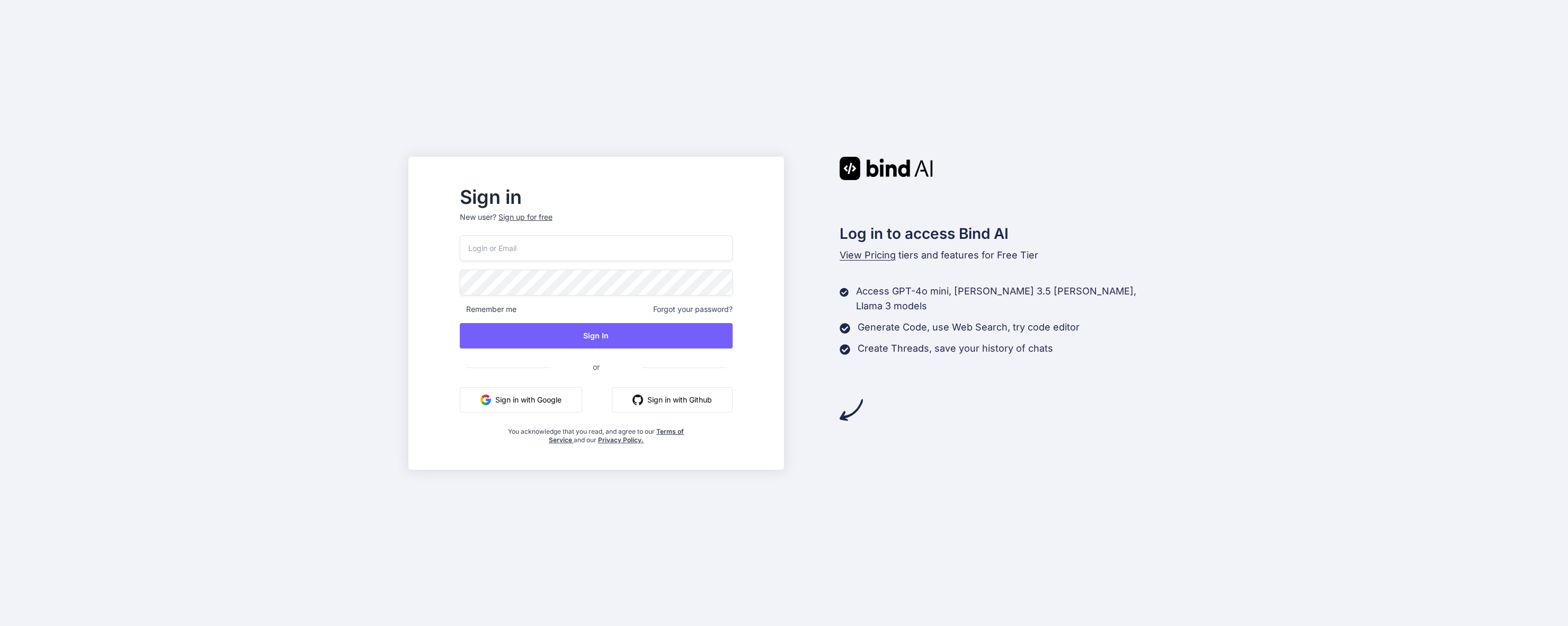
click at [545, 401] on button "Sign in with Google" at bounding box center [520, 400] width 122 height 26
